Goal: Task Accomplishment & Management: Manage account settings

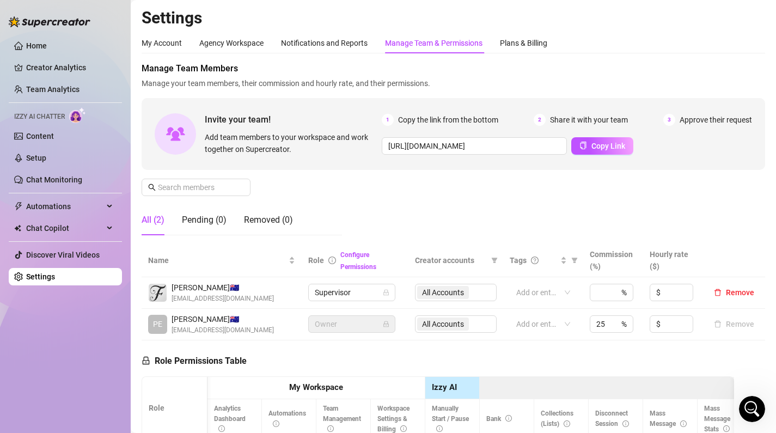
scroll to position [0, 491]
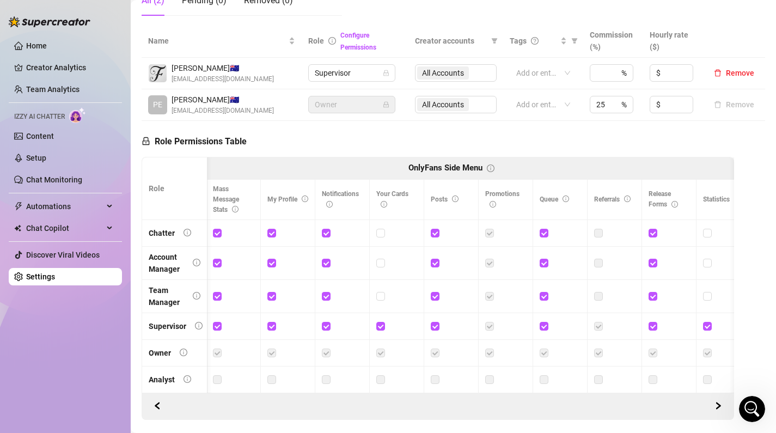
click at [47, 275] on link "Settings" at bounding box center [40, 276] width 29 height 9
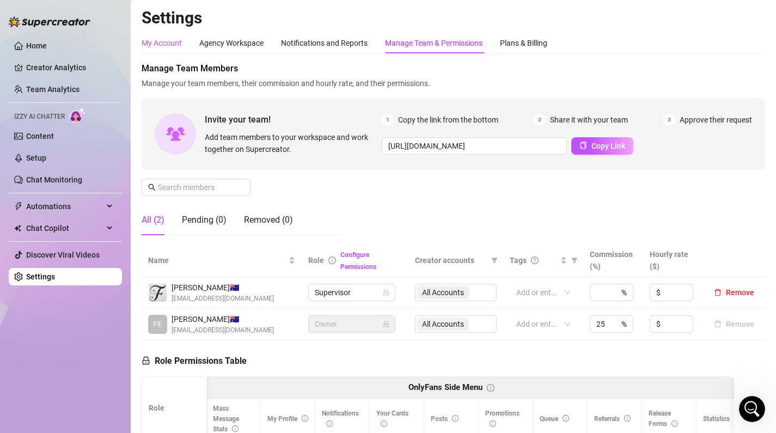
click at [171, 42] on div "My Account" at bounding box center [162, 43] width 40 height 12
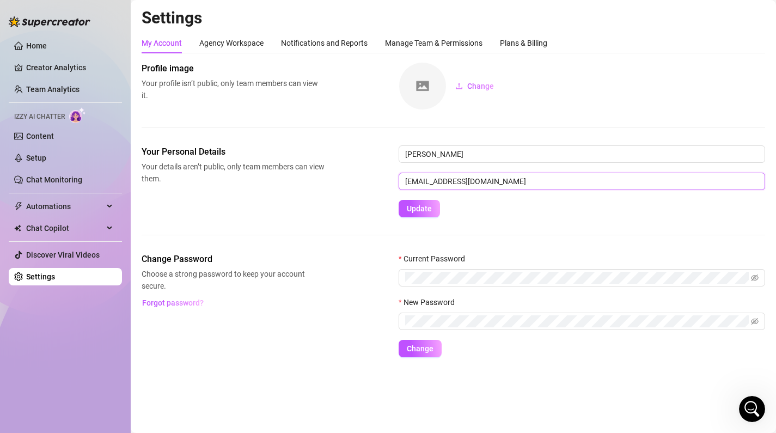
click at [490, 183] on input "[EMAIL_ADDRESS][DOMAIN_NAME]" at bounding box center [581, 181] width 366 height 17
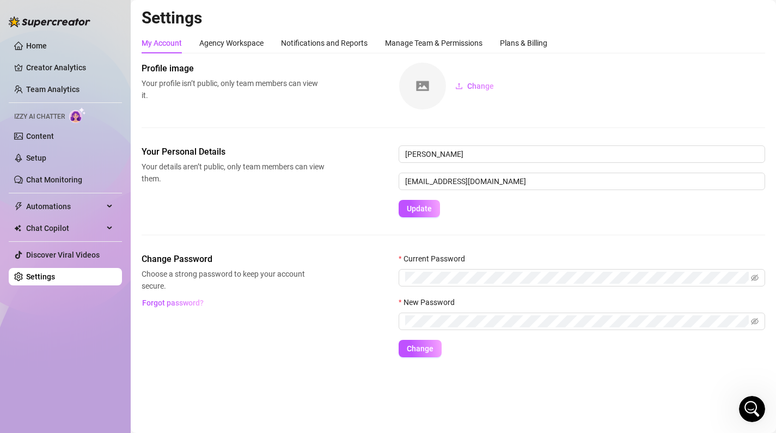
click at [342, 204] on div "Your Personal Details Your details aren’t public, only team members can view th…" at bounding box center [453, 181] width 623 height 72
click at [50, 70] on link "Creator Analytics" at bounding box center [69, 67] width 87 height 17
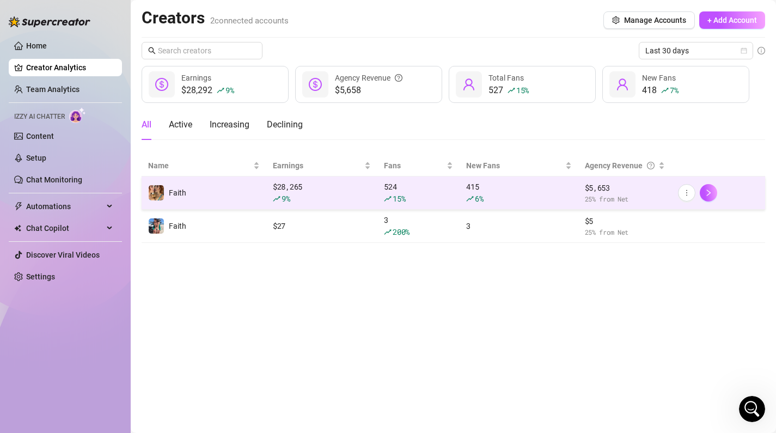
click at [230, 186] on td "Faith" at bounding box center [204, 192] width 125 height 33
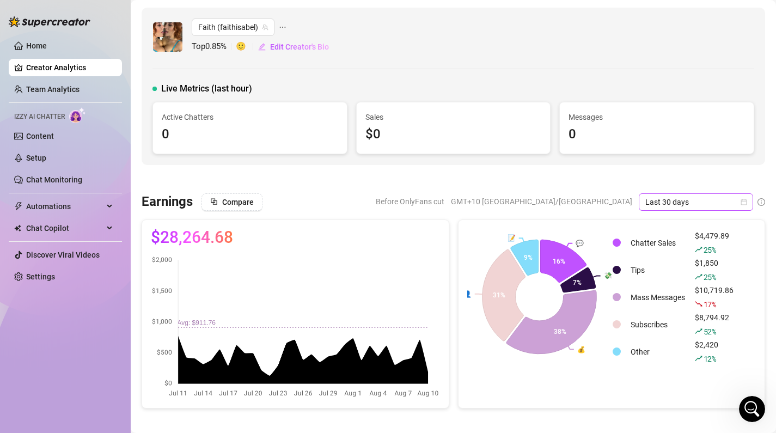
click at [744, 199] on icon "calendar" at bounding box center [743, 202] width 7 height 7
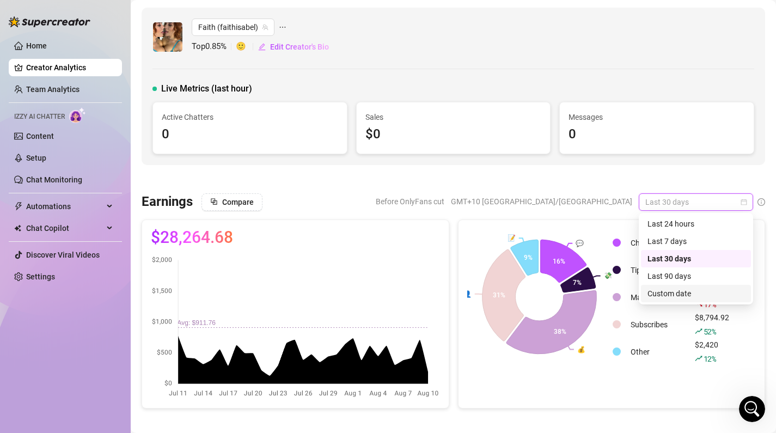
click at [680, 290] on div "Custom date" at bounding box center [695, 293] width 97 height 12
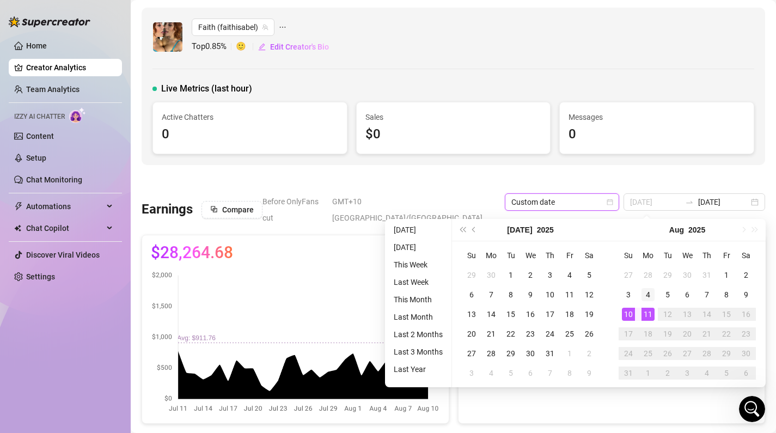
type input "[DATE]"
click at [647, 292] on div "4" at bounding box center [647, 294] width 13 height 13
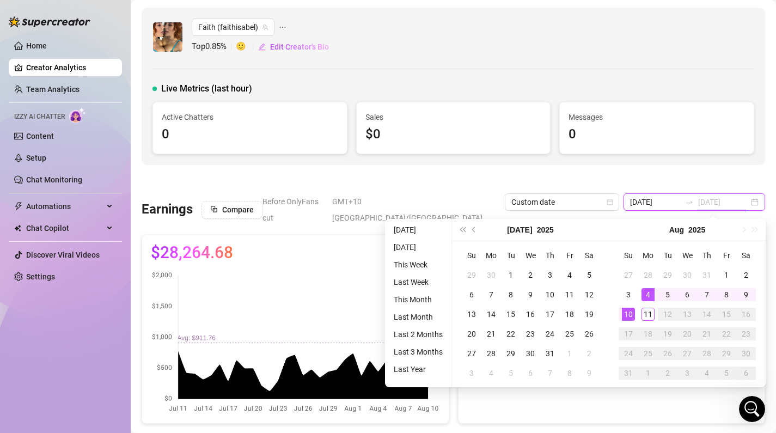
type input "[DATE]"
click at [630, 311] on div "10" at bounding box center [628, 314] width 13 height 13
type input "[DATE]"
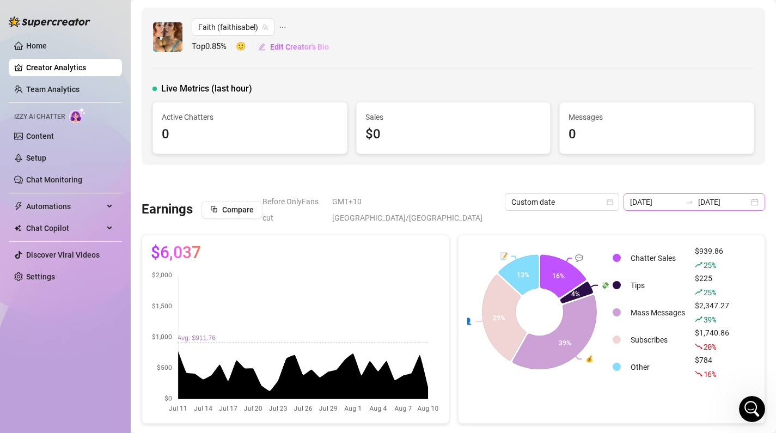
click at [762, 206] on div "[DATE] [DATE]" at bounding box center [694, 201] width 142 height 17
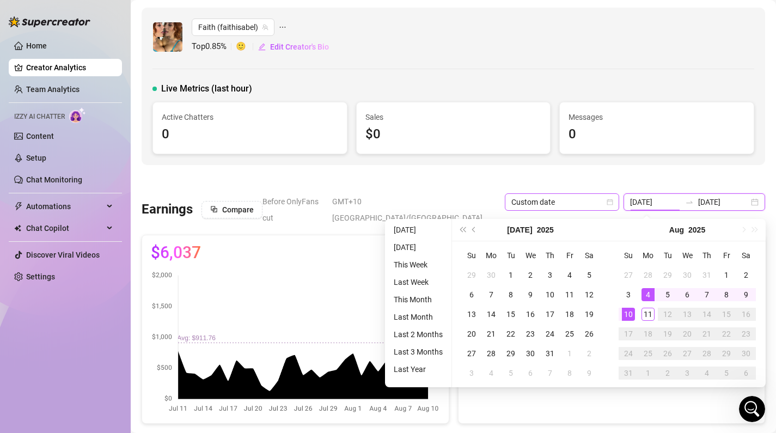
type input "[DATE]"
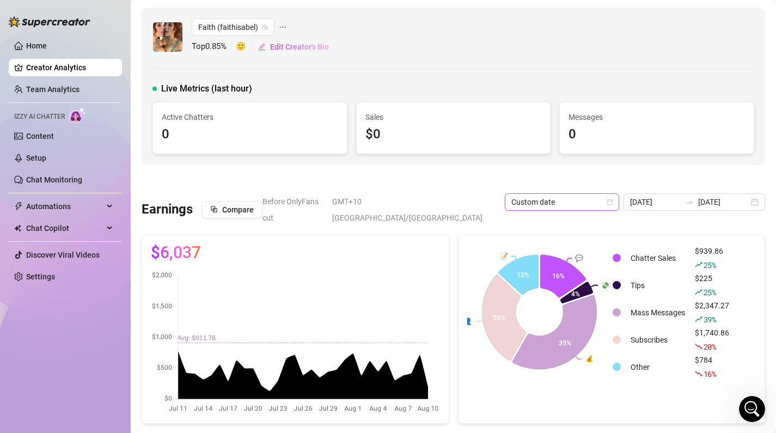
click at [610, 201] on icon "calendar" at bounding box center [610, 202] width 6 height 6
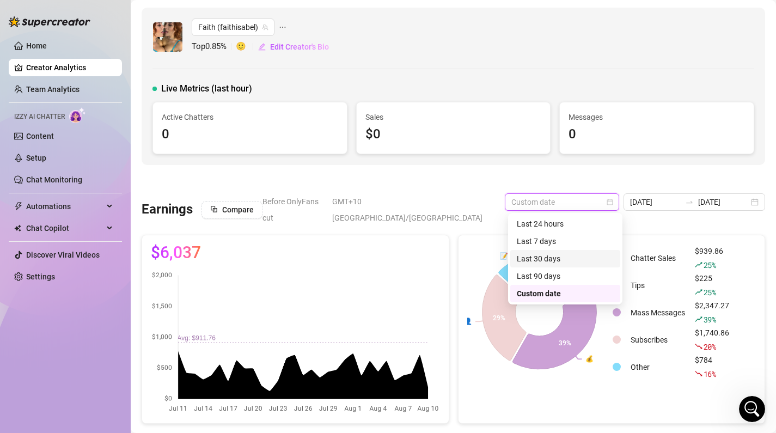
click at [580, 257] on div "Last 30 days" at bounding box center [565, 259] width 97 height 12
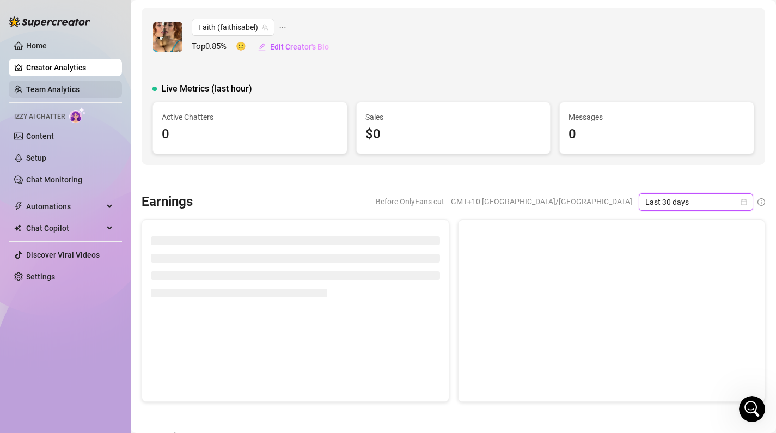
click at [64, 85] on link "Team Analytics" at bounding box center [52, 89] width 53 height 9
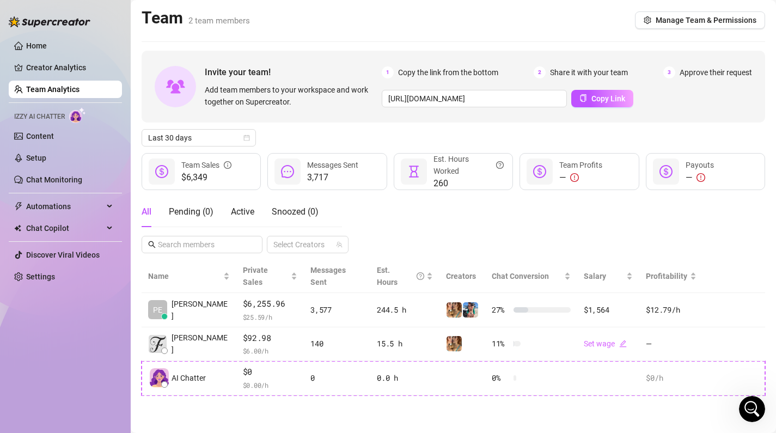
click at [392, 234] on div "All Pending ( 0 ) Active Snoozed ( 0 ) Select Creators" at bounding box center [453, 225] width 623 height 57
